Goal: Task Accomplishment & Management: Manage account settings

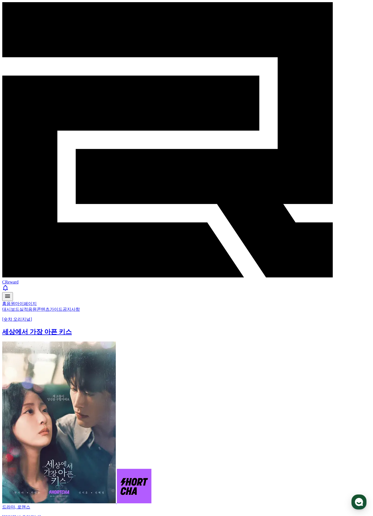
click at [50, 307] on link "콘텐츠" at bounding box center [43, 309] width 13 height 5
click at [37, 301] on link "마이페이지" at bounding box center [26, 303] width 22 height 5
select select "**********"
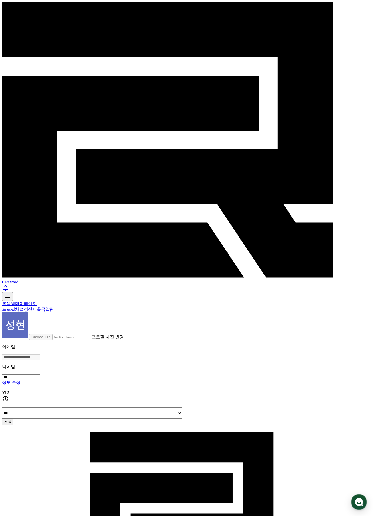
click at [37, 307] on link "정산서" at bounding box center [30, 309] width 13 height 5
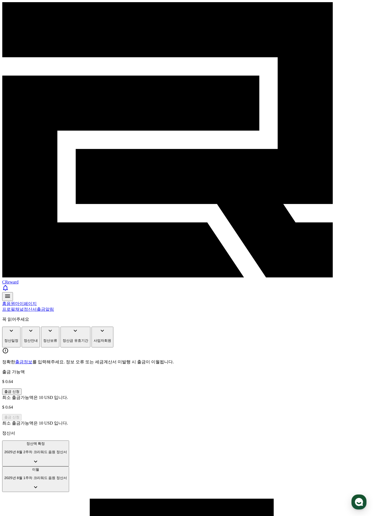
click at [45, 307] on link "출금" at bounding box center [41, 309] width 9 height 5
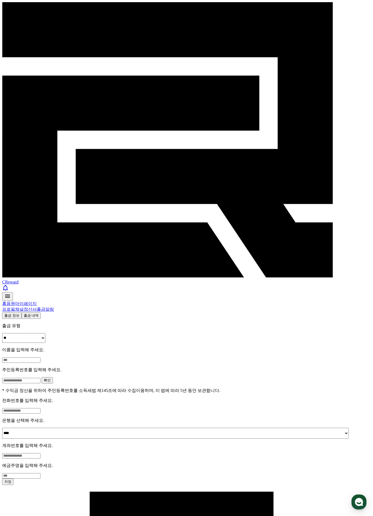
click at [15, 301] on link "음원" at bounding box center [10, 303] width 9 height 5
